Goal: Check status: Check status

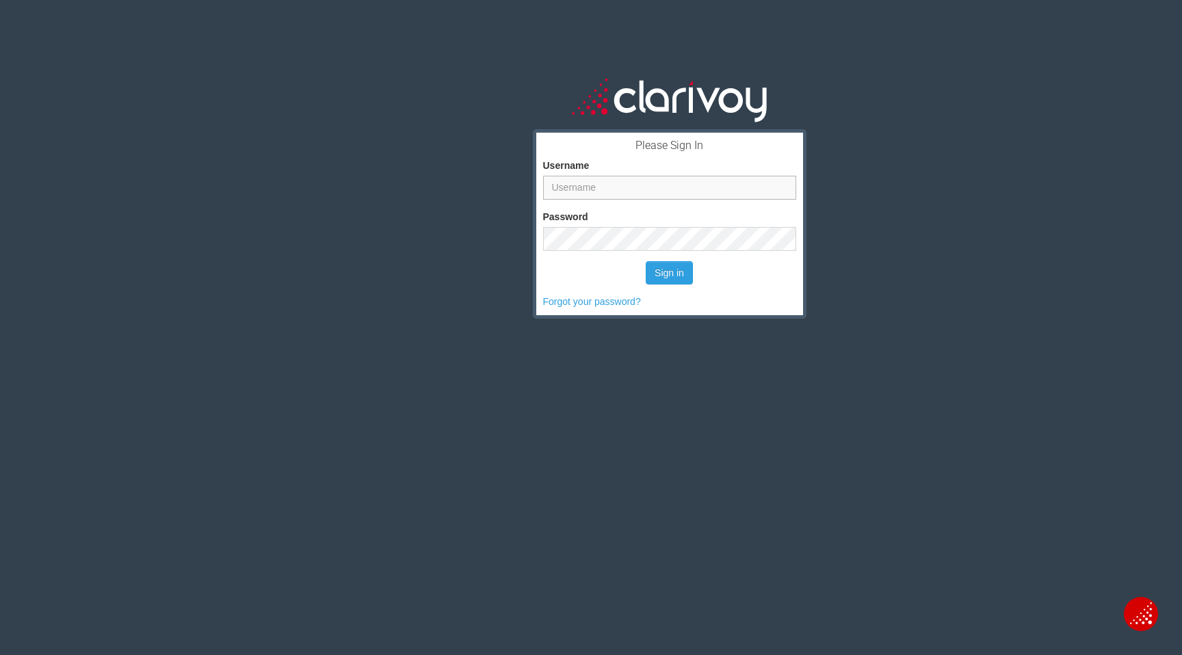
type input "[PERSON_NAME]"
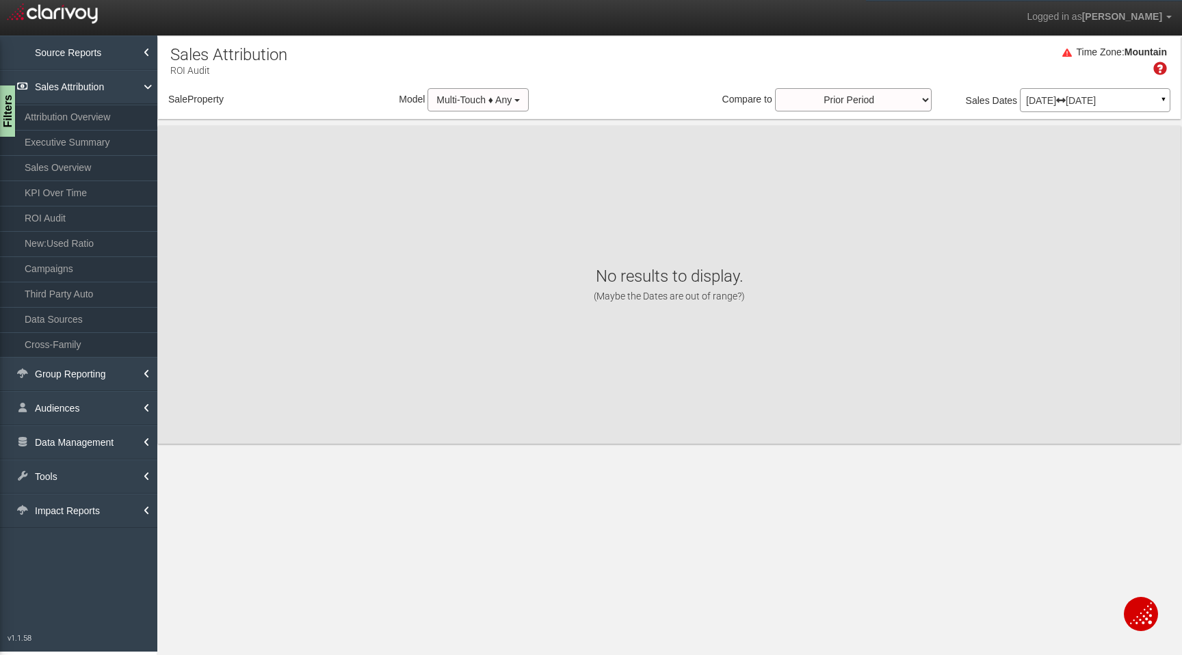
select select "object:1662"
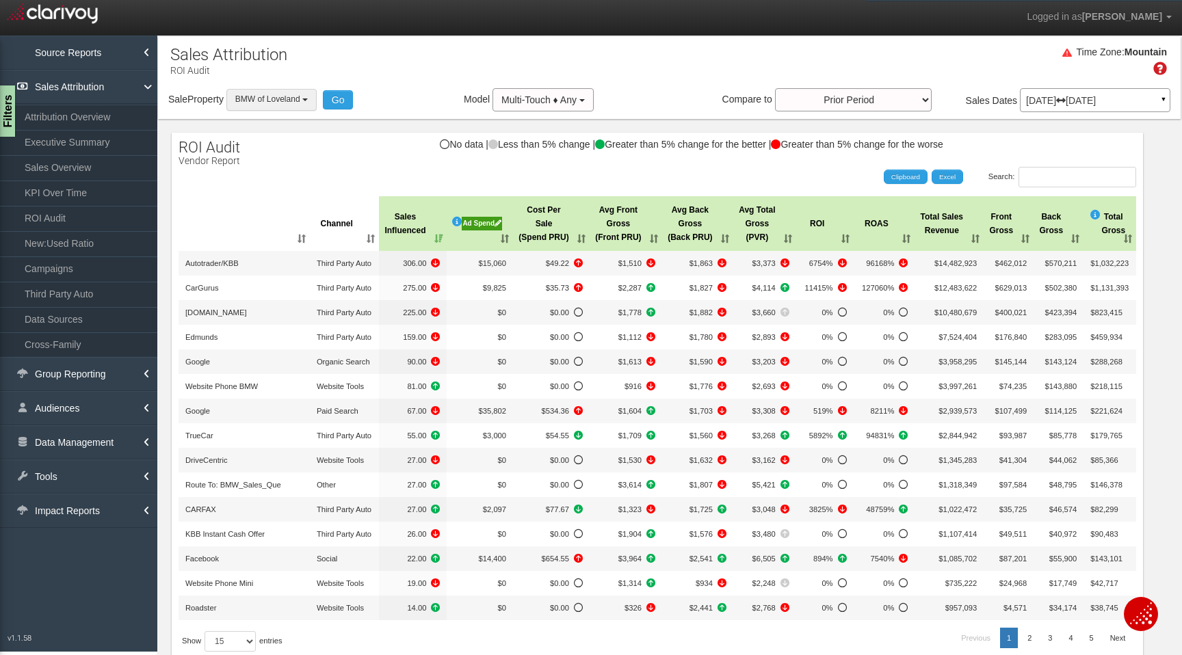
click at [281, 105] on button "BMW of Loveland" at bounding box center [271, 99] width 90 height 21
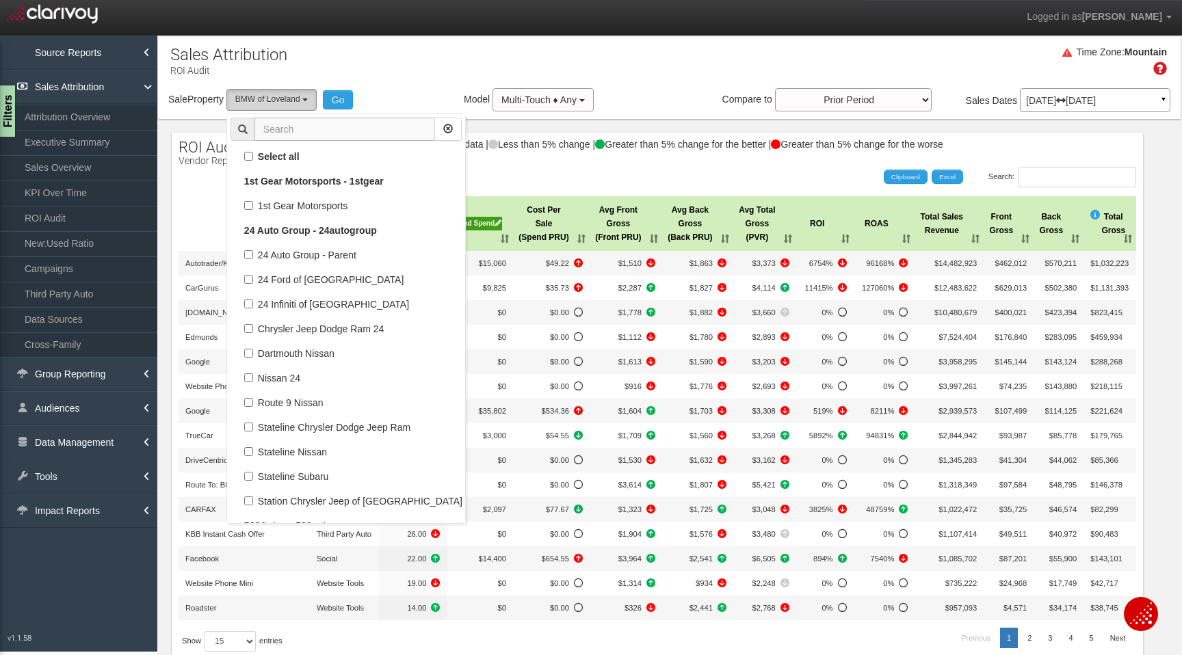
scroll to position [42261, 0]
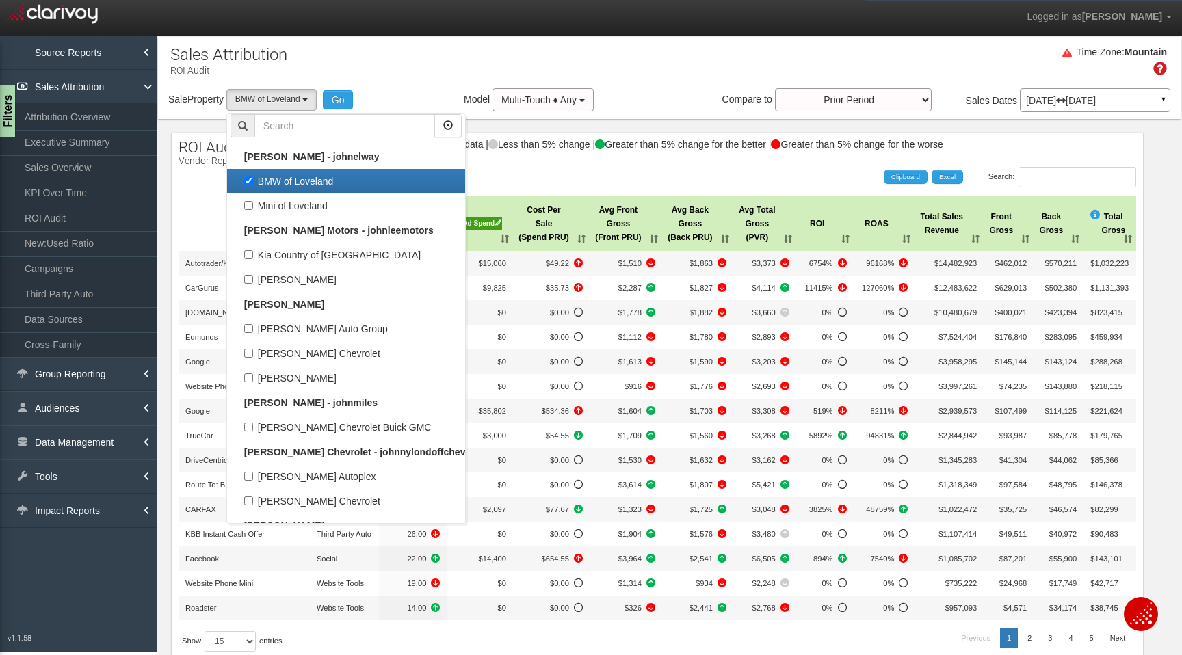
click at [258, 185] on label "BMW of Loveland" at bounding box center [346, 181] width 231 height 18
click at [253, 185] on input "BMW of Loveland" at bounding box center [248, 180] width 9 height 9
checkbox input "false"
select select
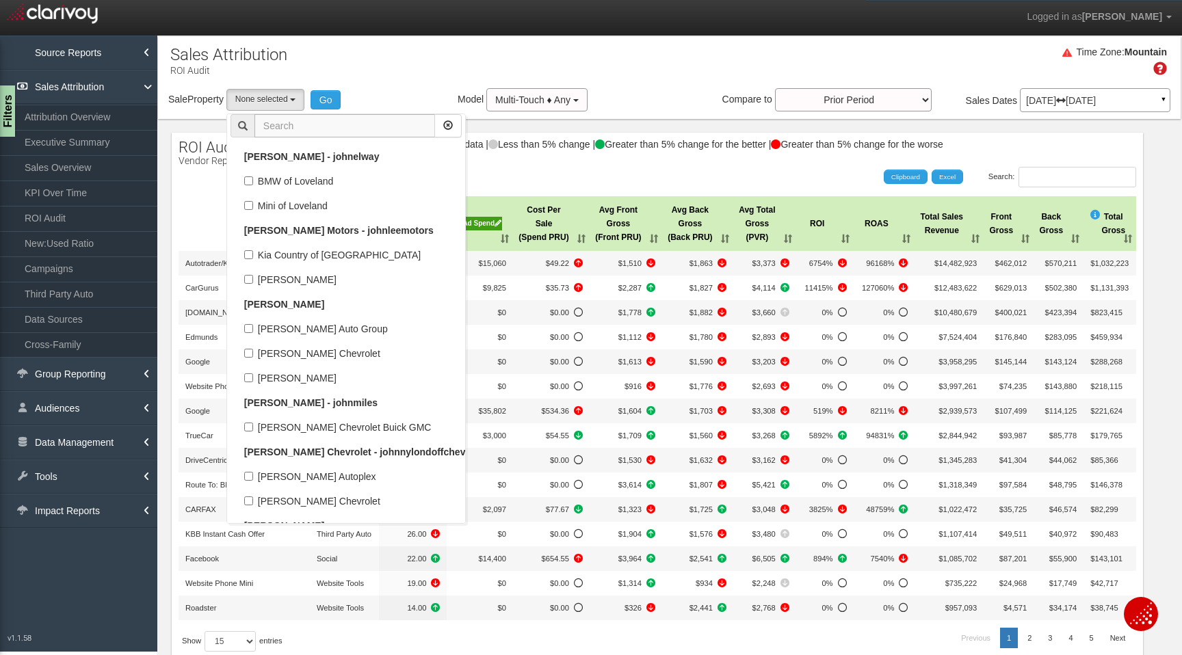
click at [290, 132] on input "text" at bounding box center [344, 125] width 181 height 23
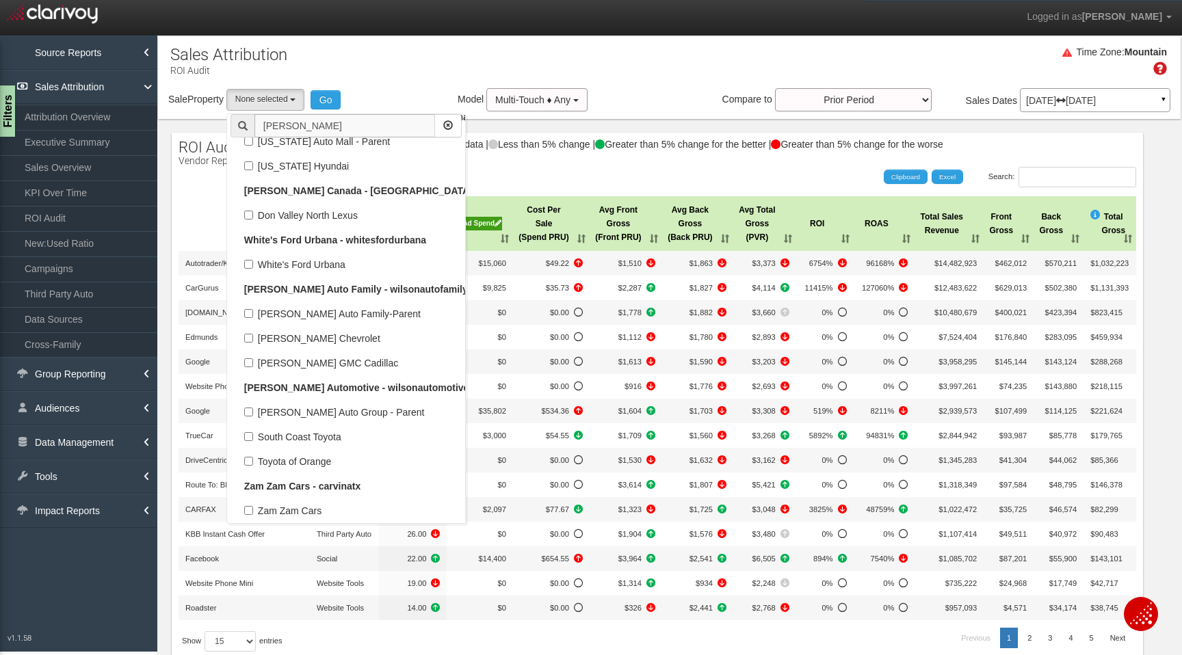
scroll to position [0, 0]
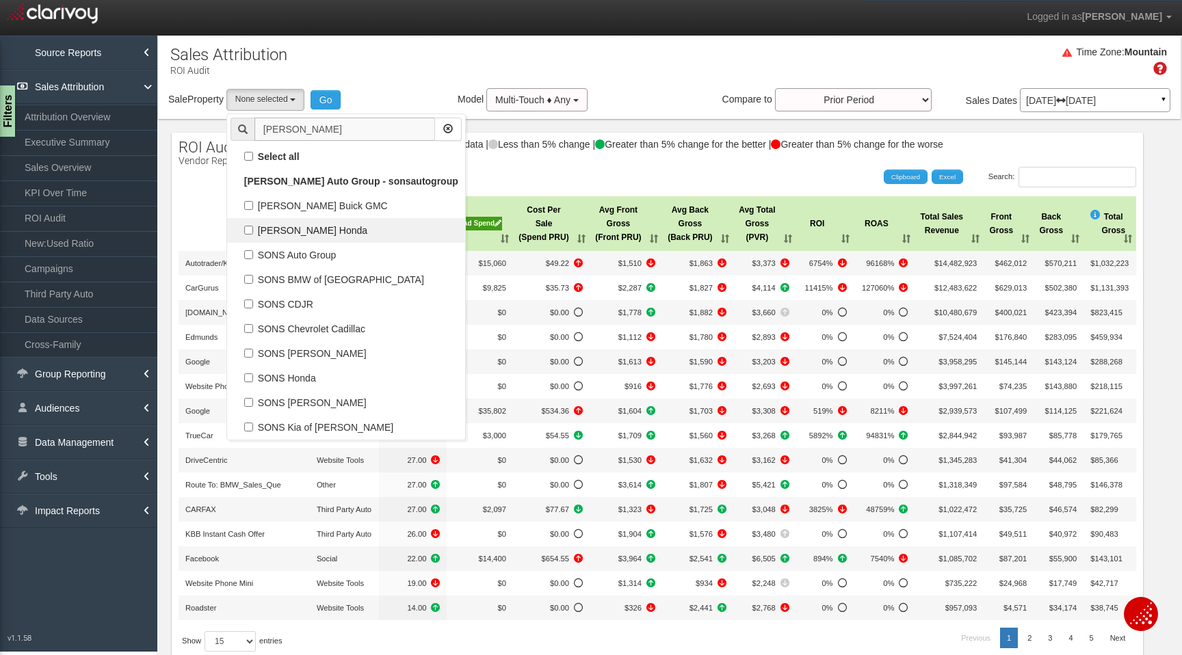
type input "[PERSON_NAME]"
click at [263, 230] on label "[PERSON_NAME] Honda" at bounding box center [346, 231] width 231 height 18
click at [253, 230] on input "[PERSON_NAME] Honda" at bounding box center [248, 230] width 9 height 9
checkbox input "true"
select select "object:2168"
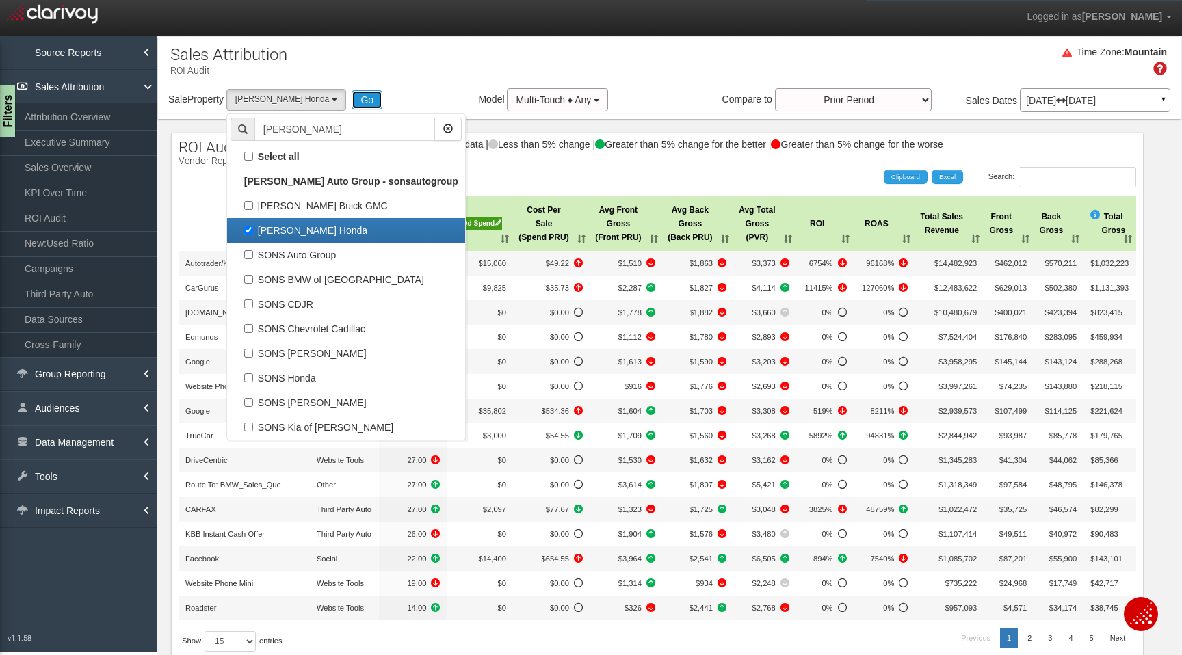
click at [352, 101] on button "Go" at bounding box center [367, 99] width 31 height 19
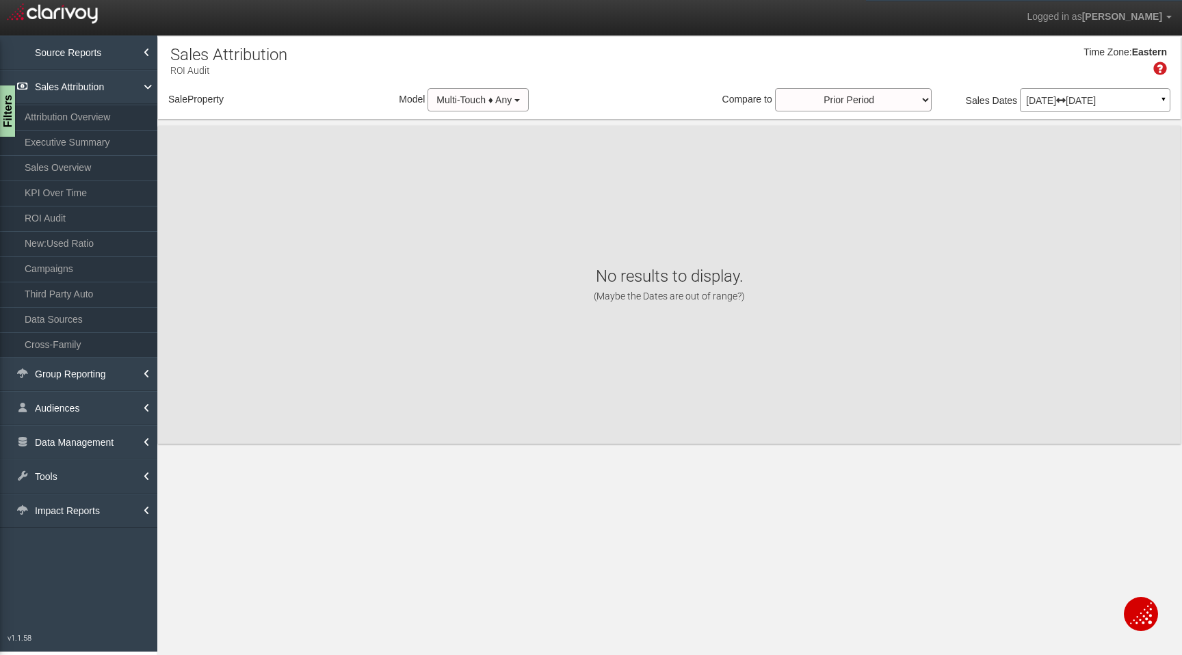
select select "object:4782"
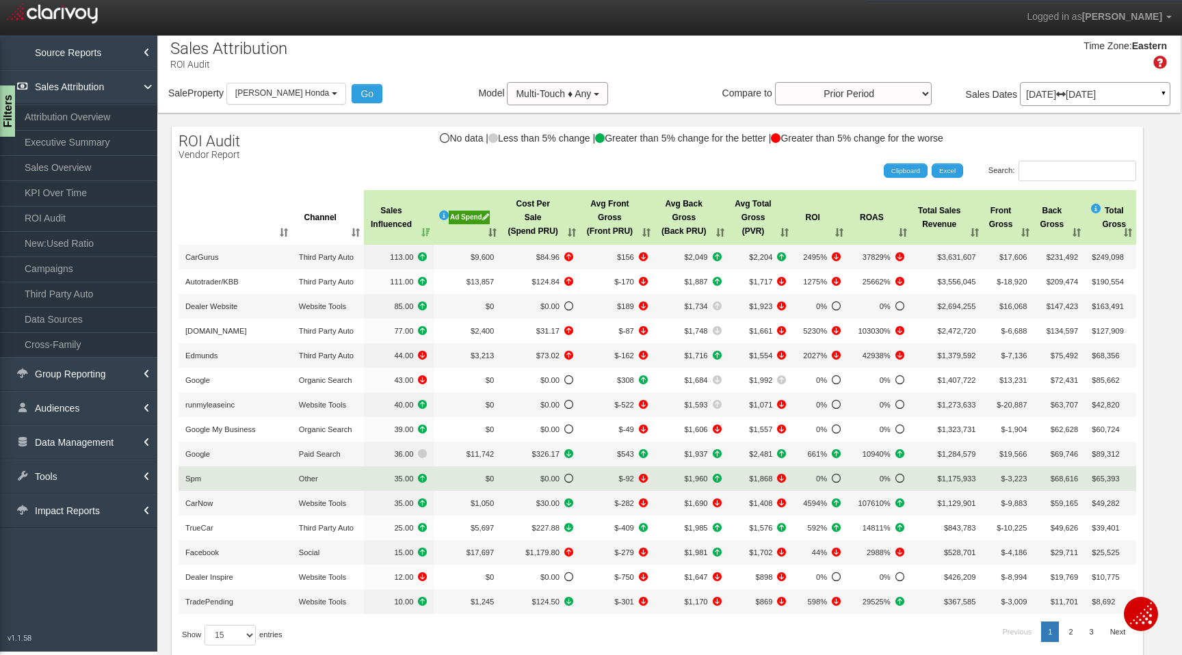
scroll to position [3, 0]
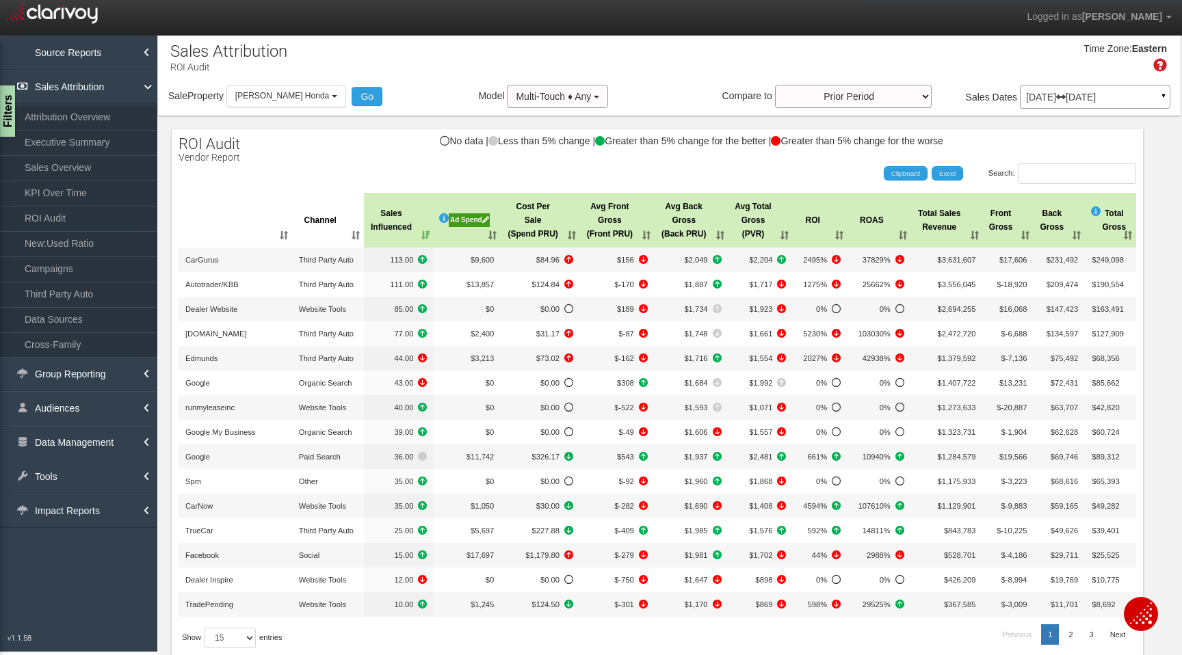
click at [462, 222] on div "Ad Spend" at bounding box center [469, 220] width 41 height 14
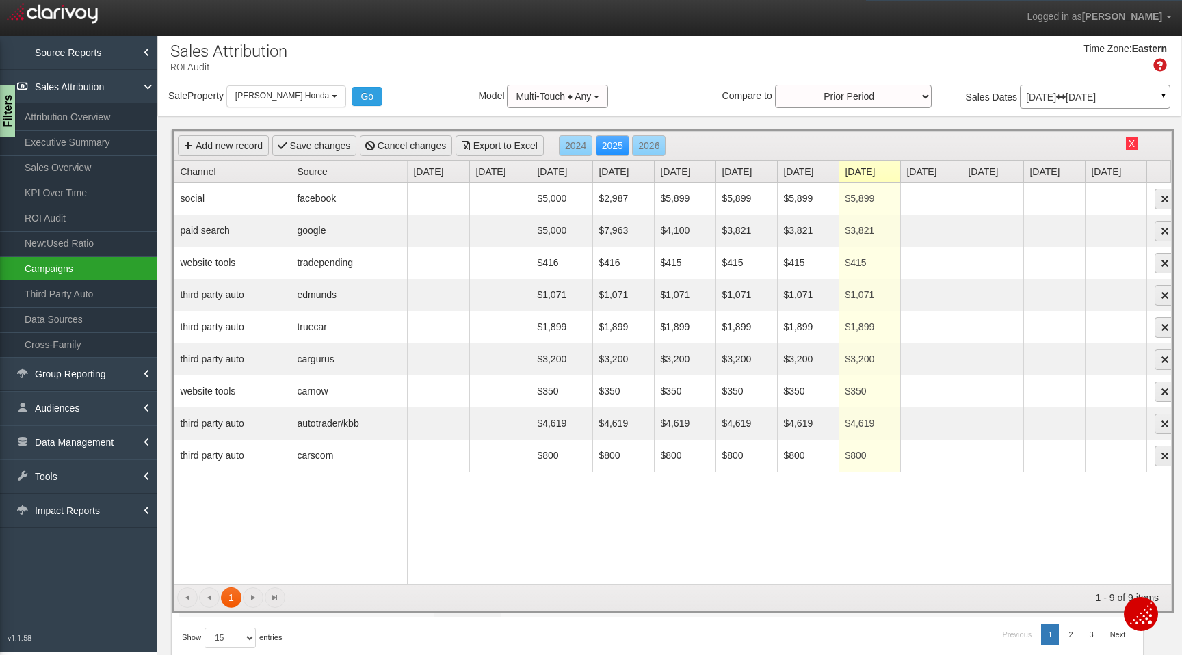
click at [122, 276] on link "Campaigns" at bounding box center [78, 269] width 157 height 25
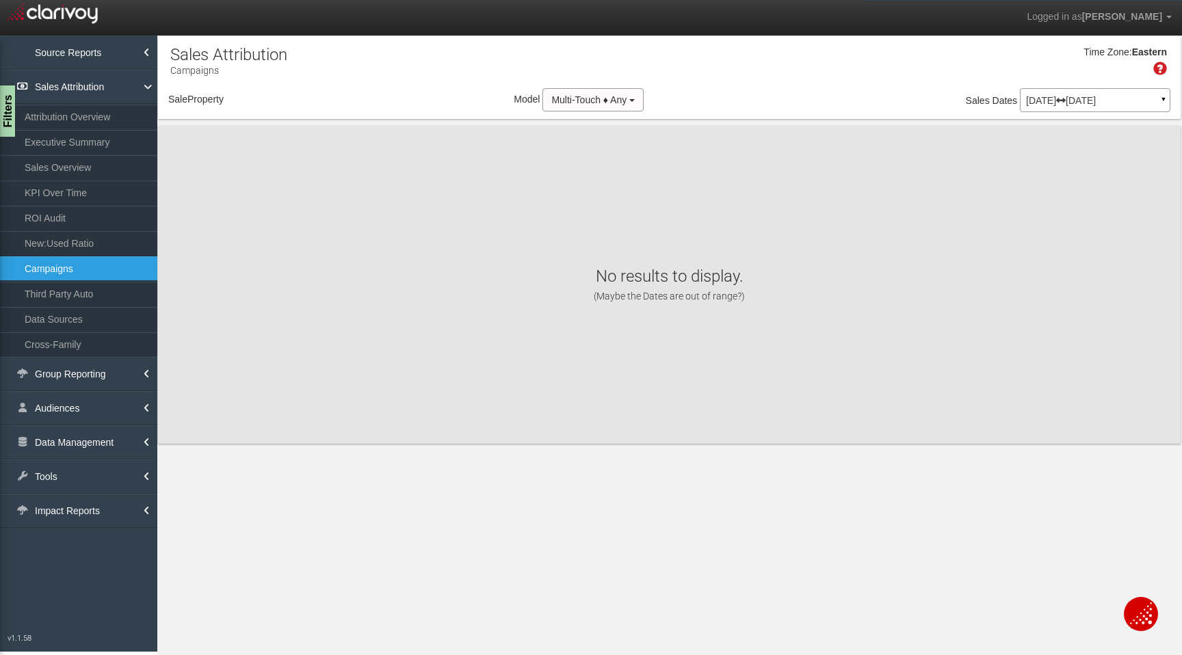
select select "object:7371"
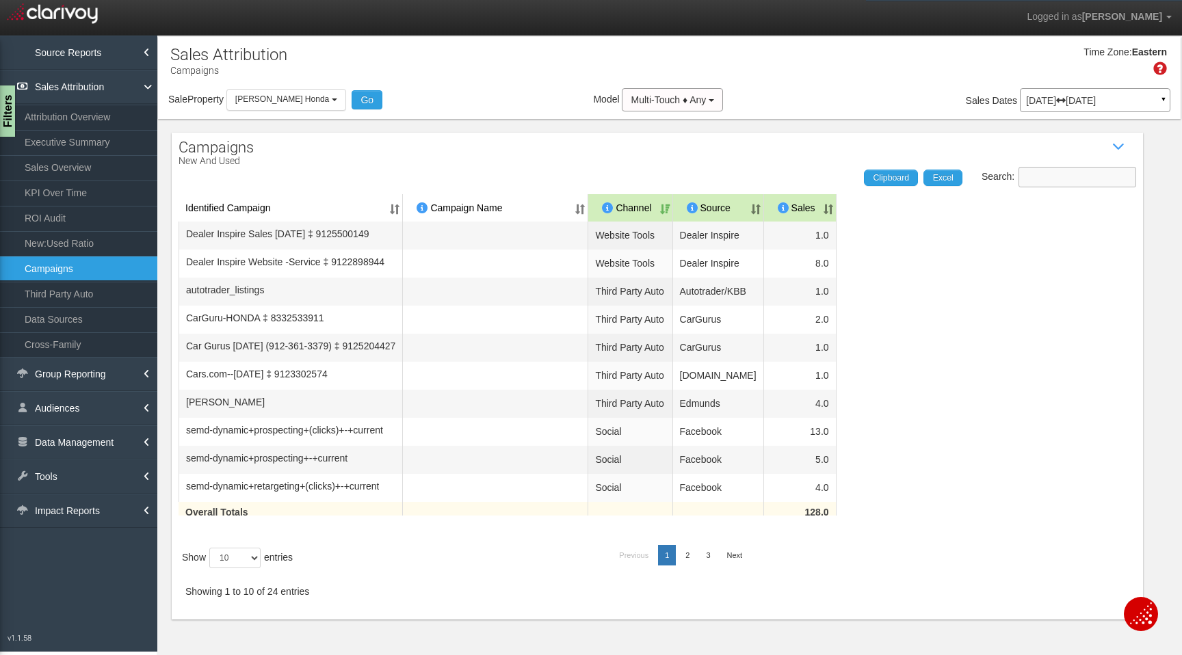
click at [1050, 182] on input "Search:" at bounding box center [1078, 177] width 118 height 21
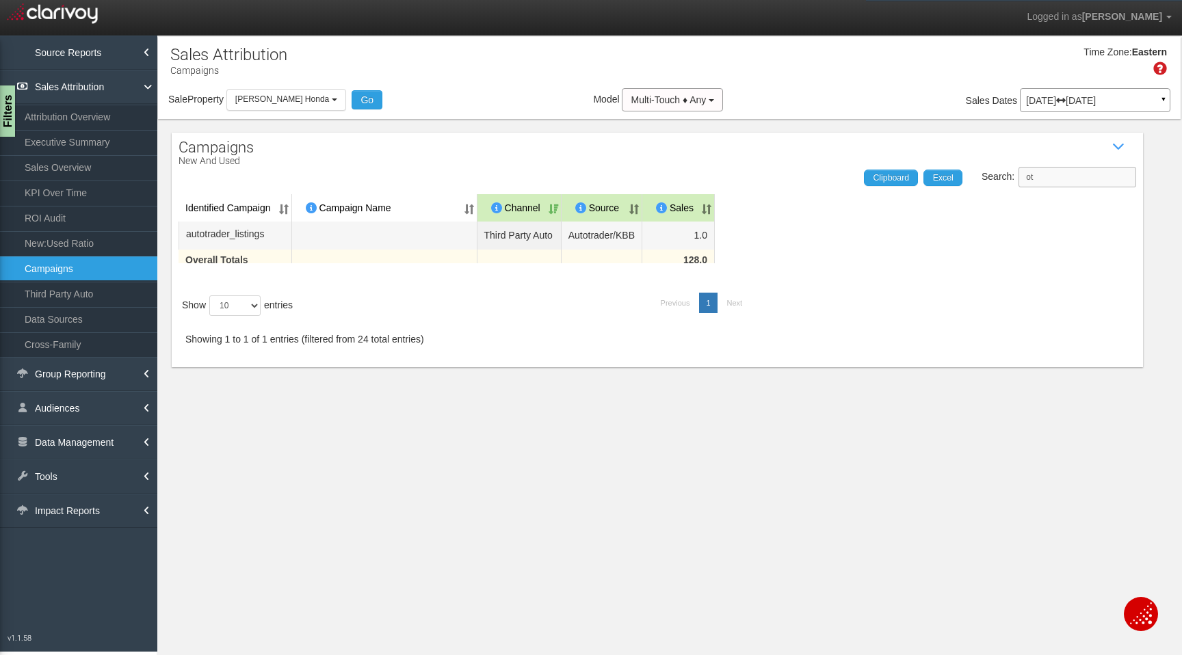
type input "o"
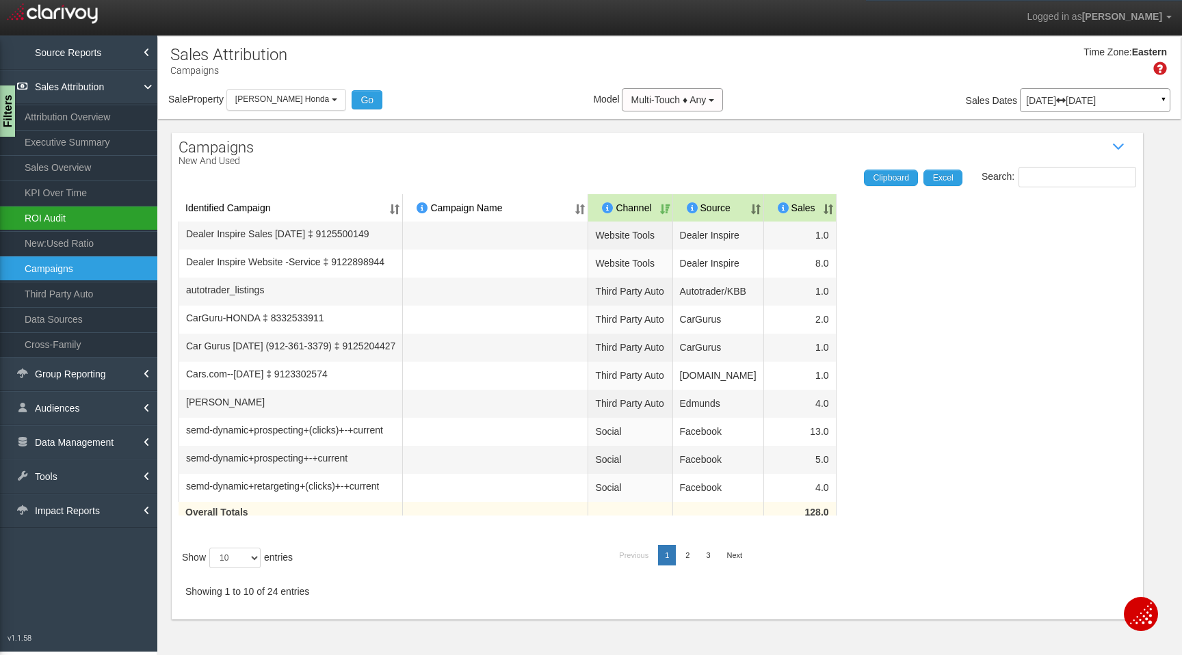
click at [51, 219] on link "ROI Audit" at bounding box center [78, 218] width 157 height 25
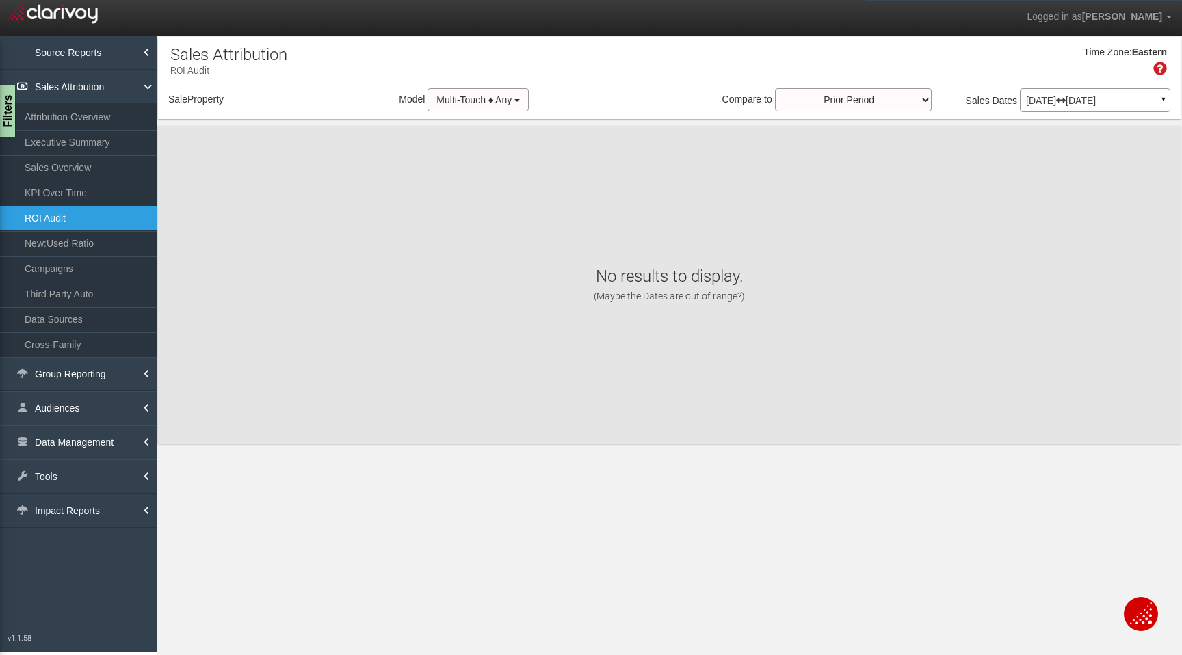
select select "object:9962"
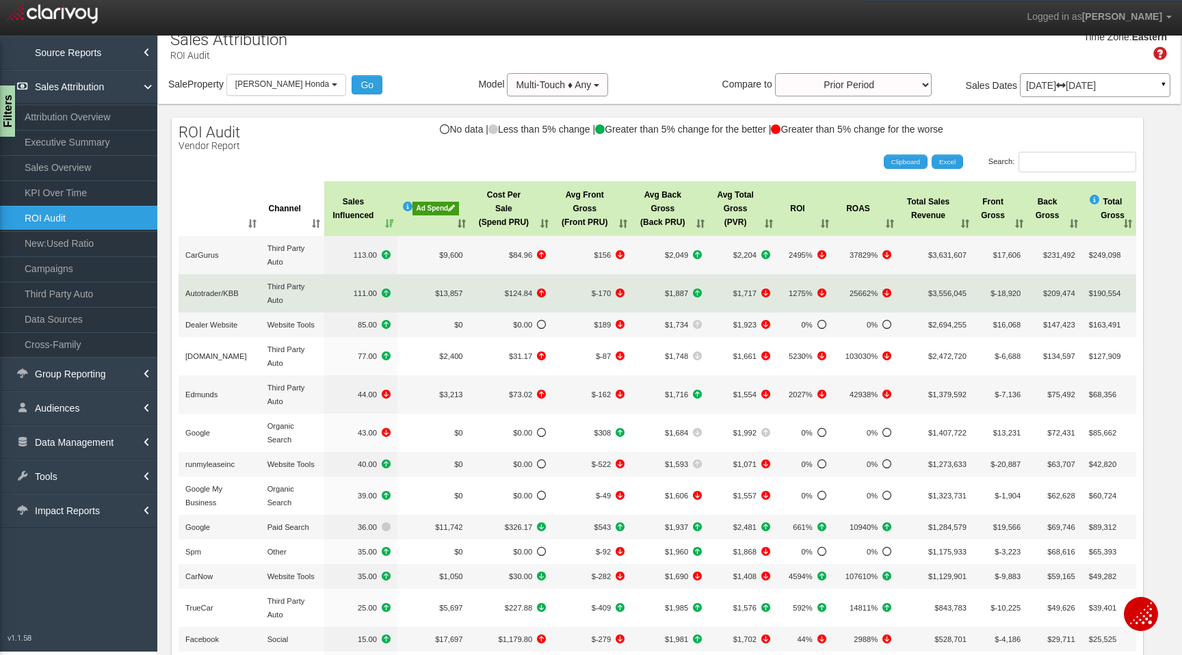
scroll to position [19, 0]
